Goal: Information Seeking & Learning: Learn about a topic

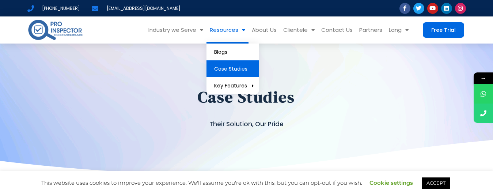
click at [214, 35] on link "Resources" at bounding box center [228, 29] width 42 height 27
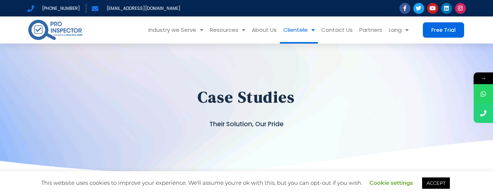
click at [293, 33] on link "Clientele" at bounding box center [299, 29] width 38 height 27
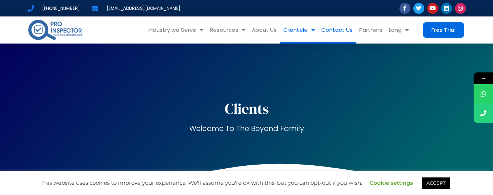
click at [345, 30] on link "Contact Us" at bounding box center [337, 29] width 38 height 27
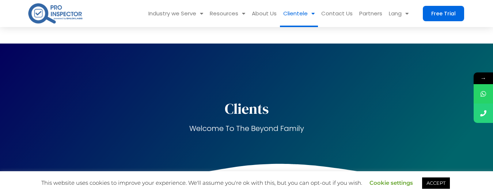
scroll to position [73, 0]
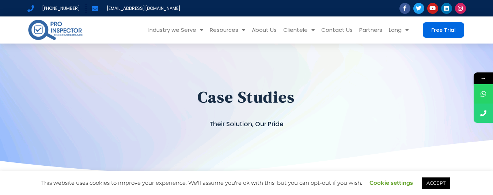
click at [180, 66] on div "Case Studies Their Solution, Our Pride" at bounding box center [246, 96] width 439 height 76
